Goal: Task Accomplishment & Management: Use online tool/utility

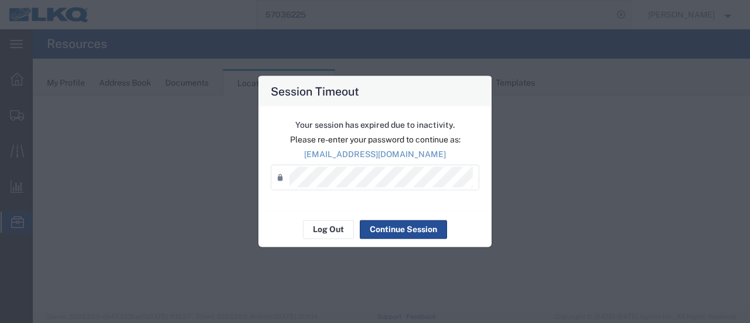
select select "28716"
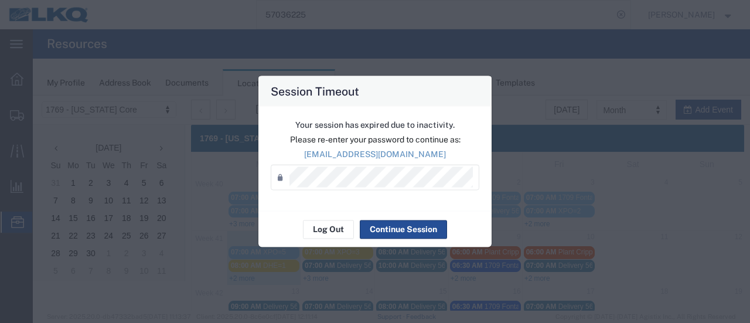
scroll to position [117, 0]
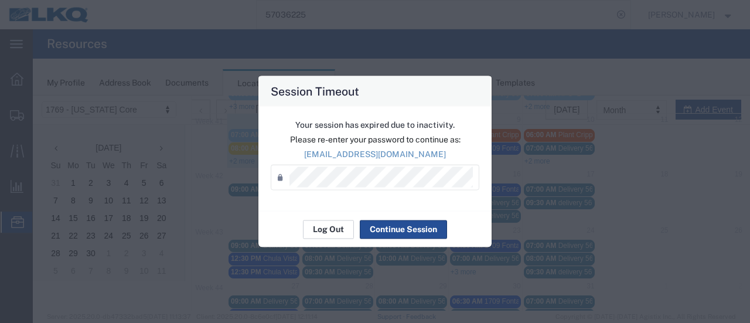
drag, startPoint x: 0, startPoint y: 0, endPoint x: 329, endPoint y: 228, distance: 400.7
click at [329, 228] on button "Log Out" at bounding box center [328, 229] width 51 height 19
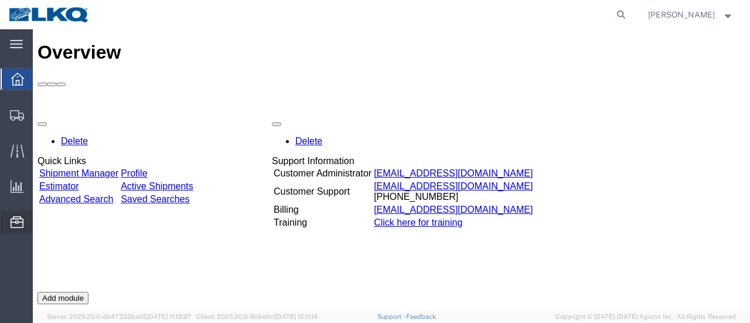
click at [0, 0] on span "Location Appointment" at bounding box center [0, 0] width 0 height 0
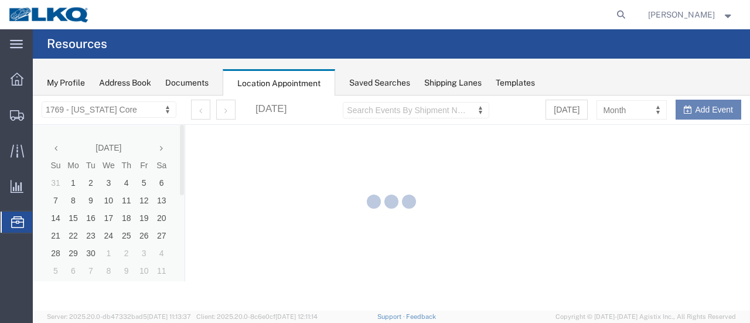
select select "28716"
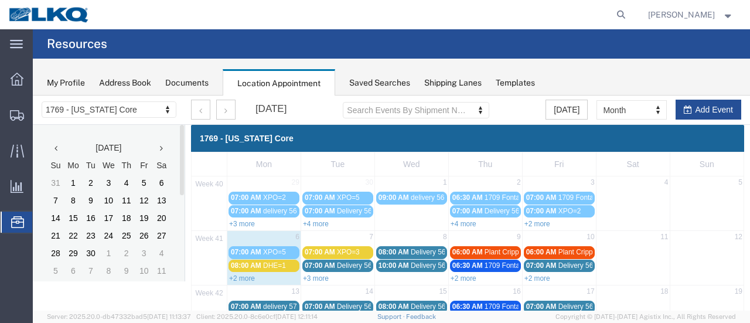
scroll to position [117, 0]
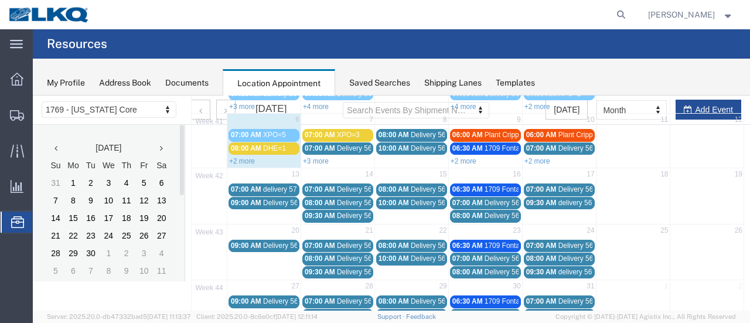
click at [461, 159] on link "+2 more" at bounding box center [464, 161] width 26 height 8
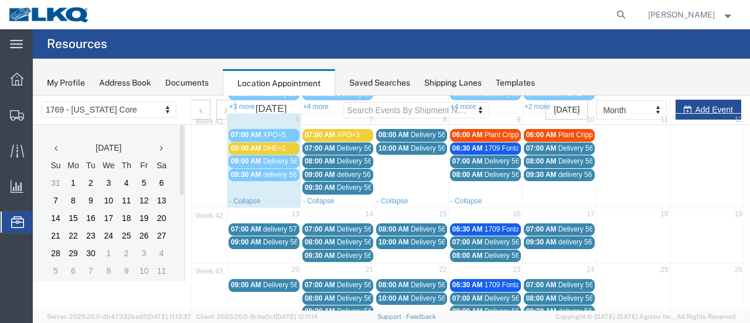
click at [404, 145] on span "10:00 AM" at bounding box center [394, 148] width 30 height 8
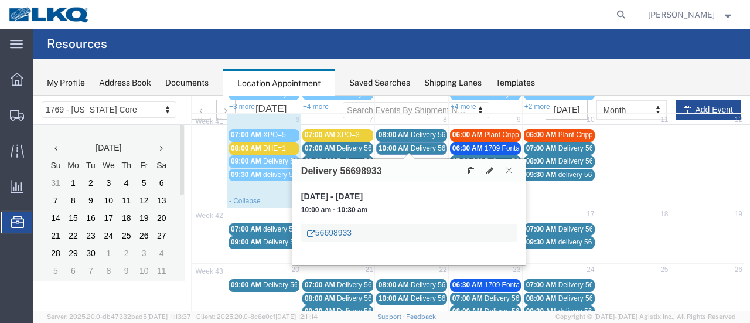
click at [322, 232] on link "56698933" at bounding box center [329, 233] width 45 height 12
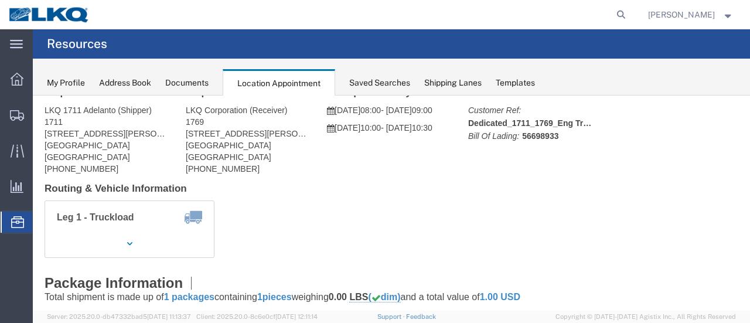
scroll to position [0, 0]
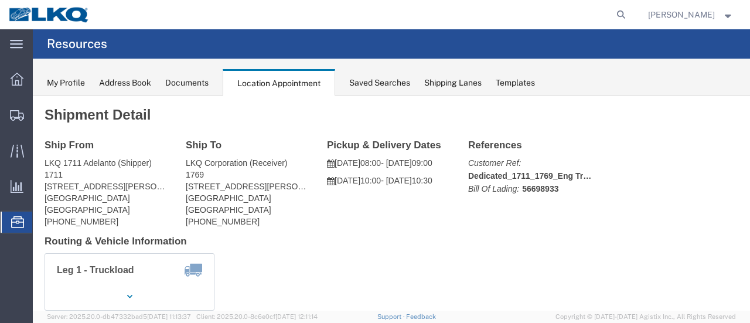
click at [196, 81] on div "Documents" at bounding box center [186, 83] width 43 height 12
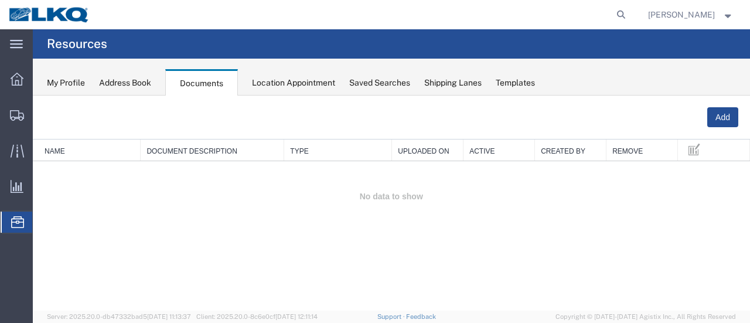
click at [274, 79] on div "Location Appointment" at bounding box center [293, 83] width 83 height 12
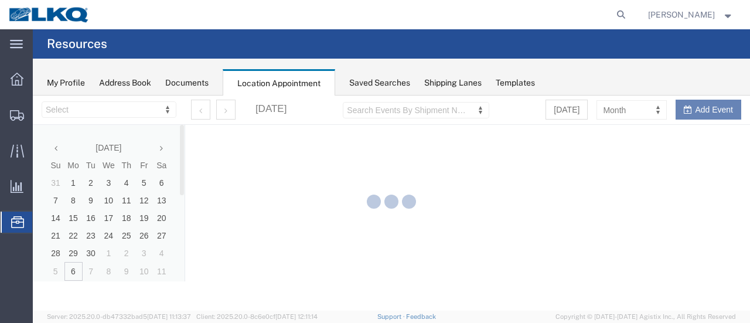
select select "28716"
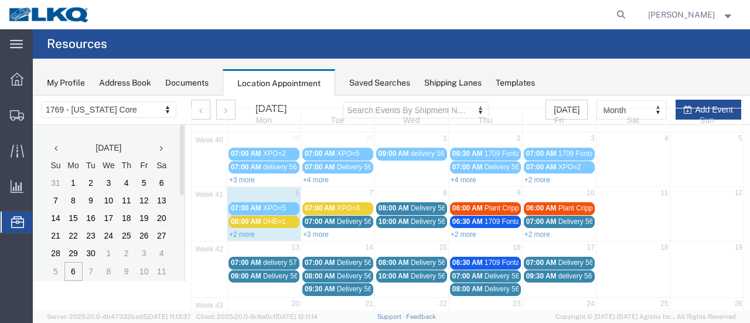
scroll to position [59, 0]
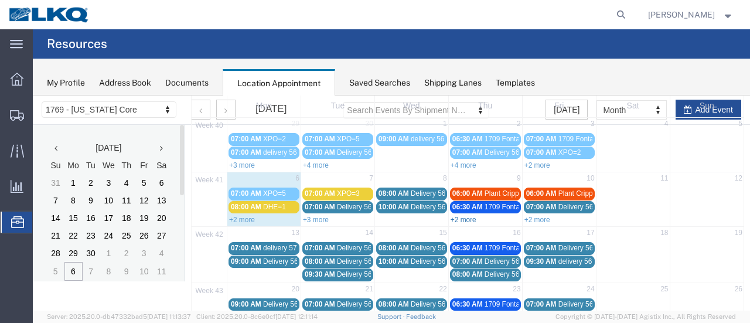
click at [457, 217] on link "+2 more" at bounding box center [464, 220] width 26 height 8
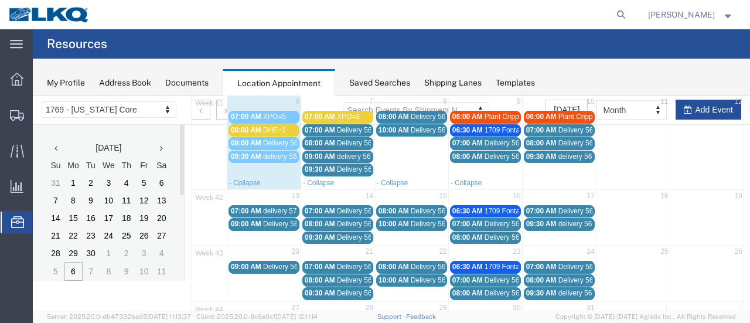
scroll to position [117, 0]
